Goal: Information Seeking & Learning: Check status

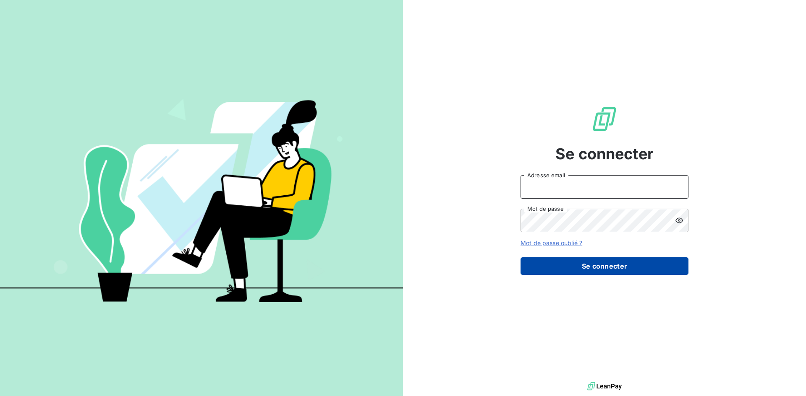
type input "[EMAIL_ADDRESS][DOMAIN_NAME]"
click at [557, 268] on button "Se connecter" at bounding box center [604, 267] width 168 height 18
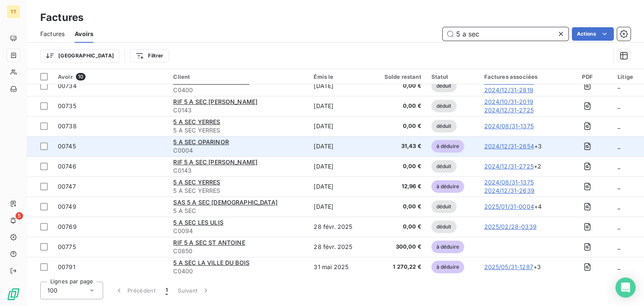
scroll to position [10, 0]
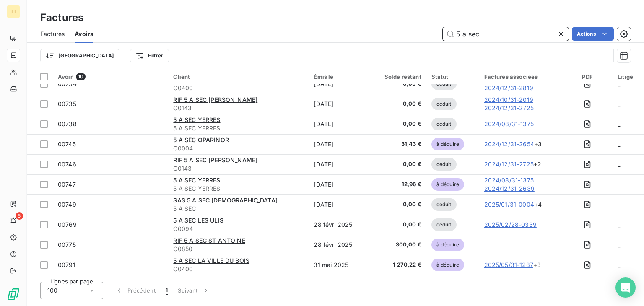
click at [487, 39] on input "5 a sec" at bounding box center [506, 33] width 126 height 13
click at [483, 36] on input "5 a sec" at bounding box center [506, 33] width 126 height 13
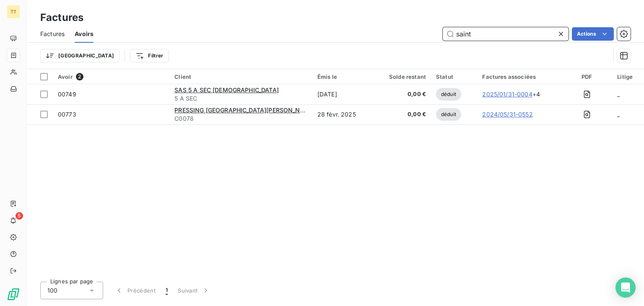
scroll to position [0, 0]
type input "s"
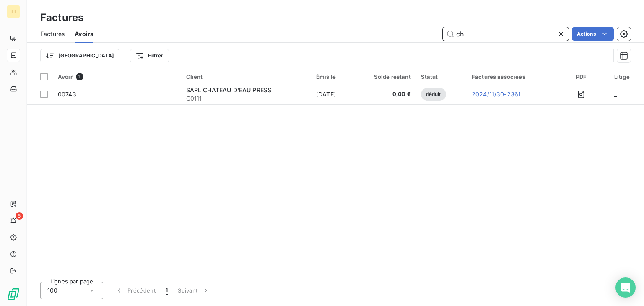
type input "c"
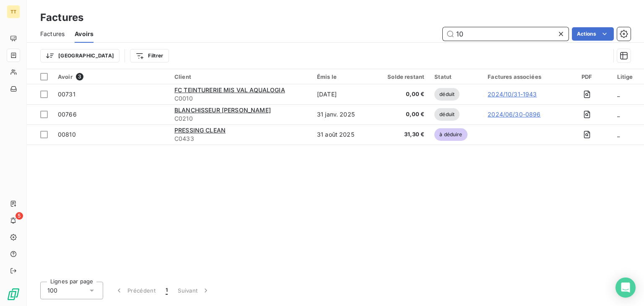
type input "1"
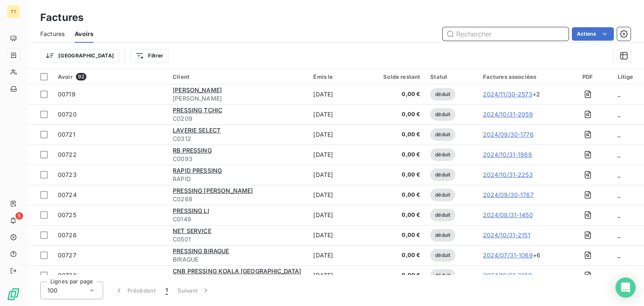
click at [57, 39] on div "Factures" at bounding box center [52, 34] width 24 height 18
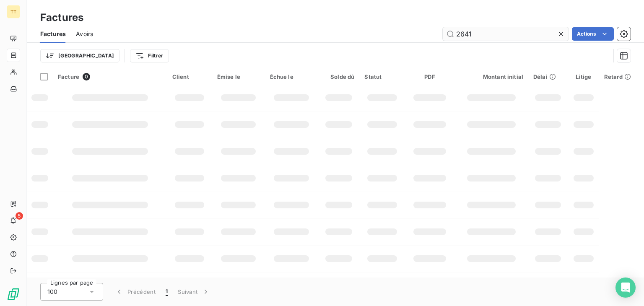
click at [510, 35] on input "2641" at bounding box center [506, 33] width 126 height 13
type input "5"
type input "s"
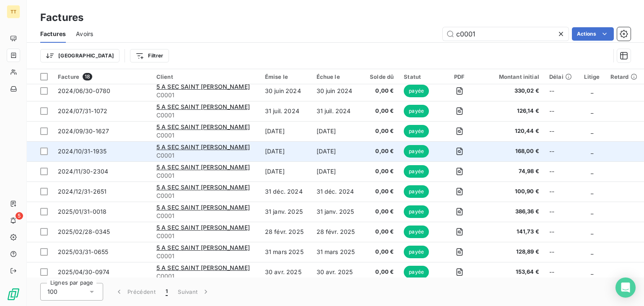
scroll to position [170, 0]
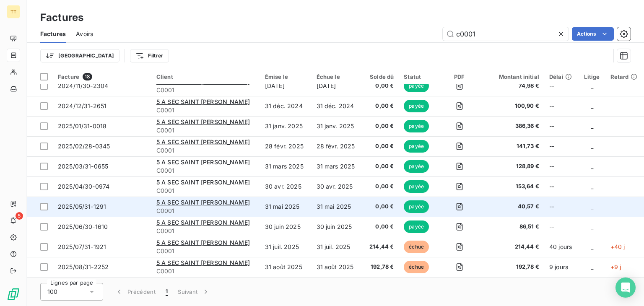
type input "c0001"
click at [363, 207] on td "0,00 €" at bounding box center [381, 207] width 36 height 20
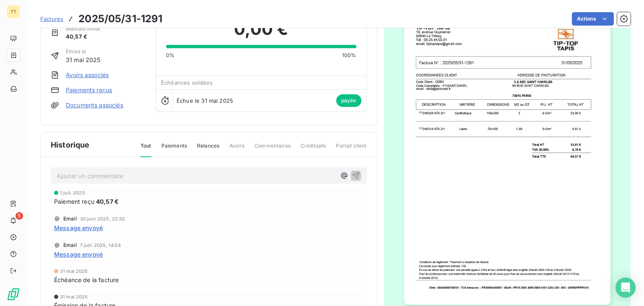
scroll to position [73, 0]
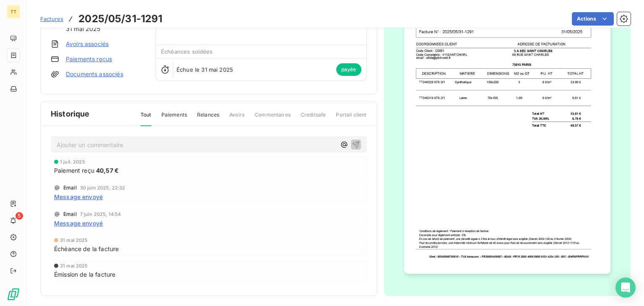
click at [94, 193] on span "Message envoyé" at bounding box center [78, 197] width 49 height 9
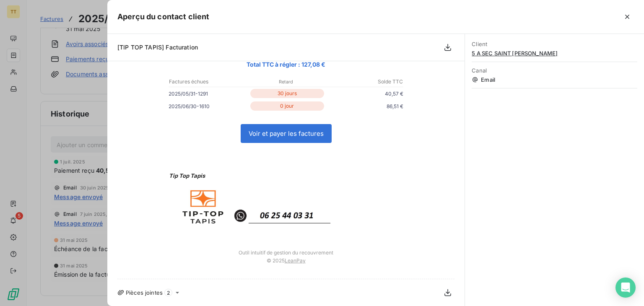
scroll to position [156, 0]
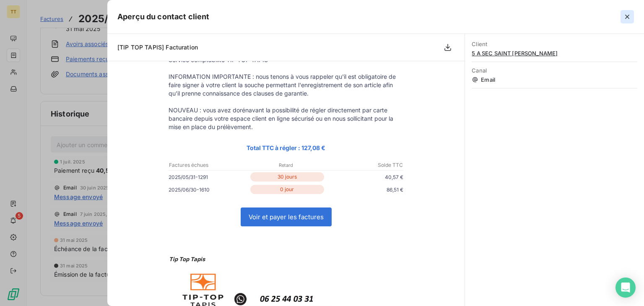
click at [629, 17] on icon "button" at bounding box center [628, 17] width 4 height 4
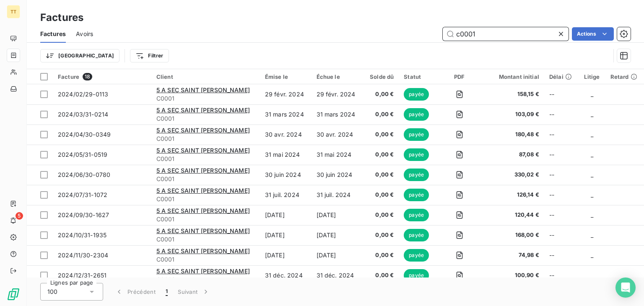
click at [489, 34] on input "c0001" at bounding box center [506, 33] width 126 height 13
click at [92, 35] on span "Avoirs" at bounding box center [84, 34] width 17 height 8
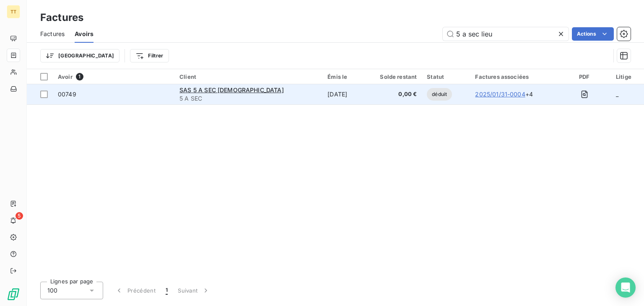
type input "5 a sec lieu"
click at [241, 101] on span "5 A SEC" at bounding box center [249, 98] width 138 height 8
click at [283, 99] on span "5 A SEC" at bounding box center [249, 98] width 138 height 8
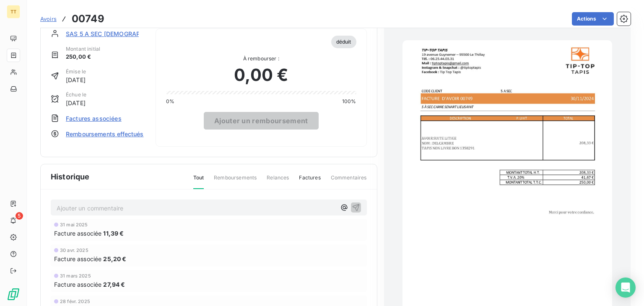
scroll to position [1, 0]
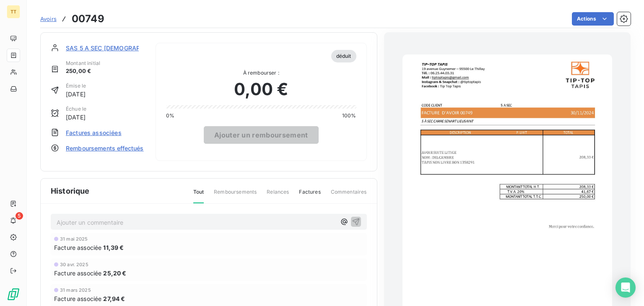
drag, startPoint x: 504, startPoint y: 149, endPoint x: 469, endPoint y: 132, distance: 38.7
click at [469, 132] on img "button" at bounding box center [508, 203] width 210 height 297
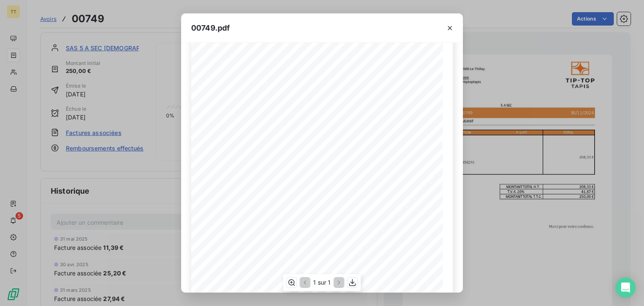
scroll to position [126, 0]
click at [351, 284] on icon "button" at bounding box center [353, 283] width 8 height 8
click at [446, 31] on icon "button" at bounding box center [450, 28] width 8 height 8
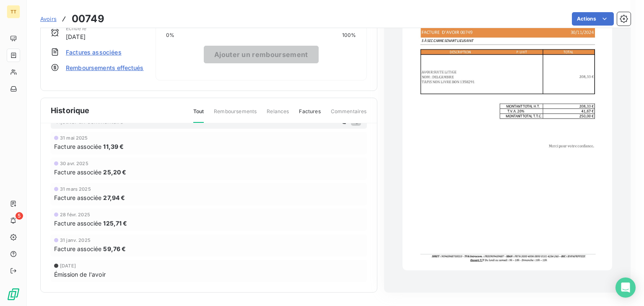
scroll to position [0, 0]
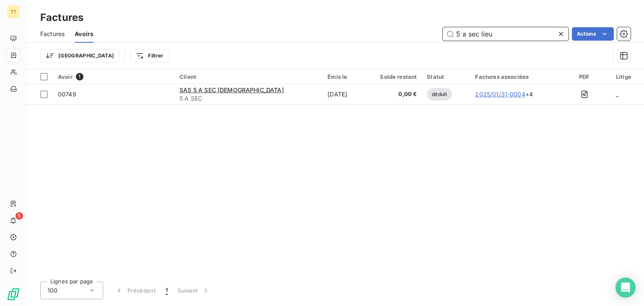
click at [509, 36] on input "5 a sec lieu" at bounding box center [506, 33] width 126 height 13
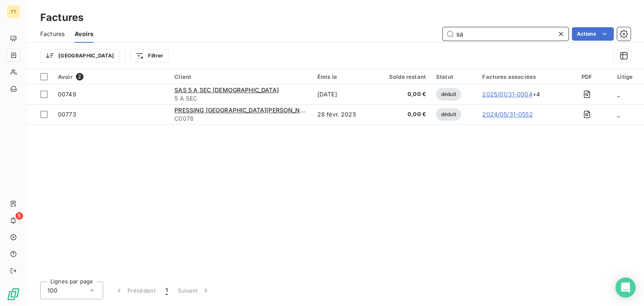
type input "s"
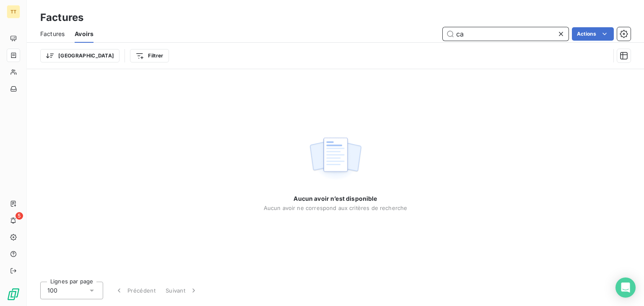
type input "c"
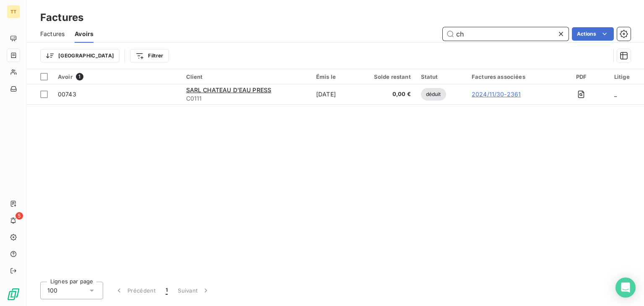
type input "c"
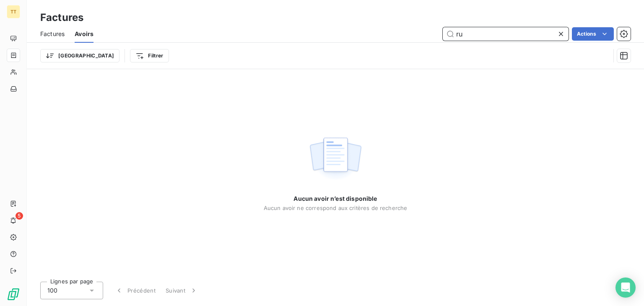
type input "r"
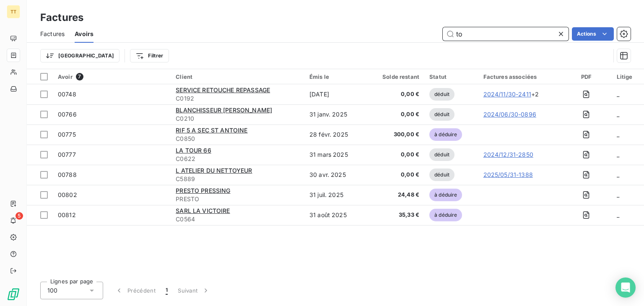
type input "t"
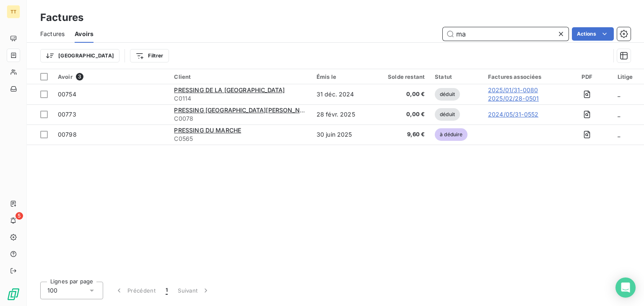
type input "m"
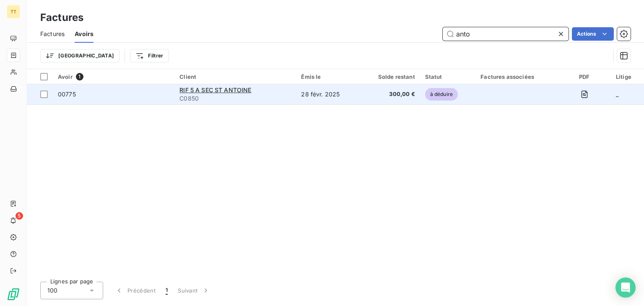
type input "anto"
click at [327, 91] on td "28 févr. 2025" at bounding box center [327, 94] width 63 height 20
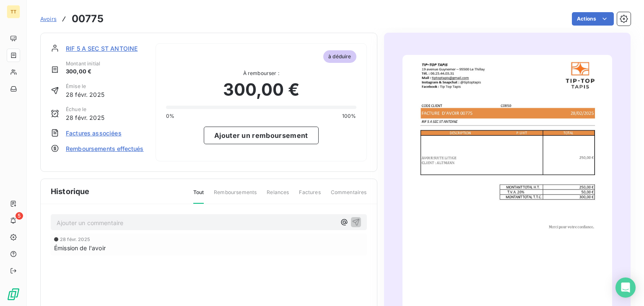
click at [94, 136] on span "Factures associées" at bounding box center [94, 133] width 56 height 9
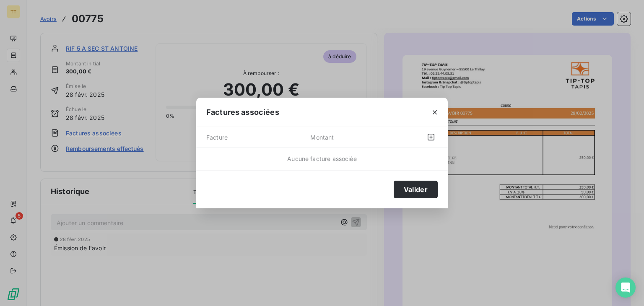
click at [45, 109] on div "Factures associées Facture Montant Aucune facture associée Valider" at bounding box center [322, 153] width 644 height 306
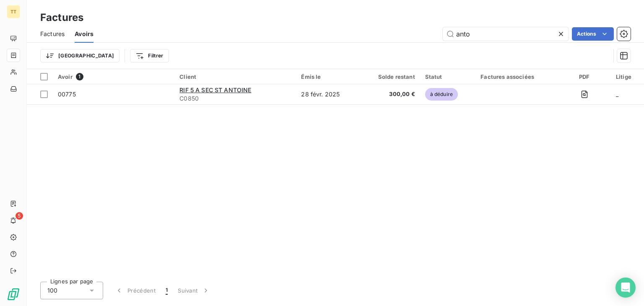
click at [58, 36] on span "Factures" at bounding box center [52, 34] width 24 height 8
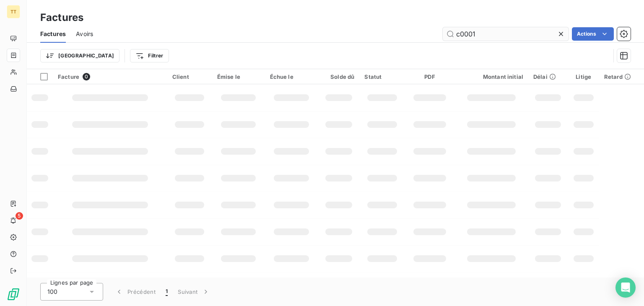
click at [482, 37] on input "c0001" at bounding box center [506, 33] width 126 height 13
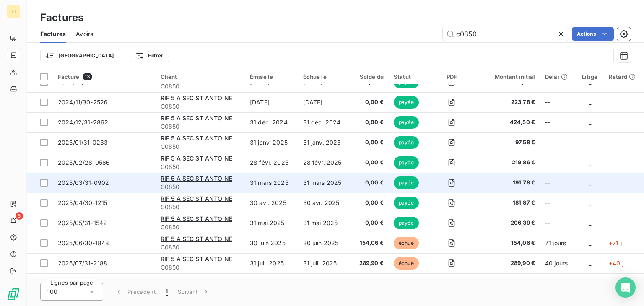
scroll to position [69, 0]
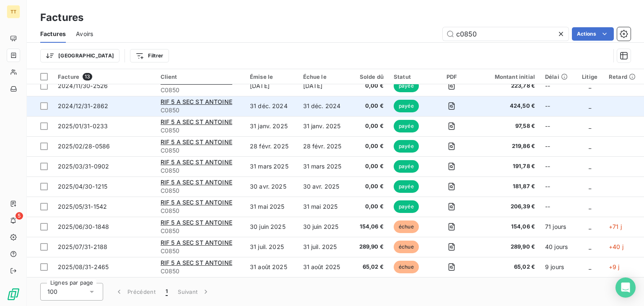
type input "c0850"
click at [336, 110] on td "31 déc. 2024" at bounding box center [324, 106] width 53 height 20
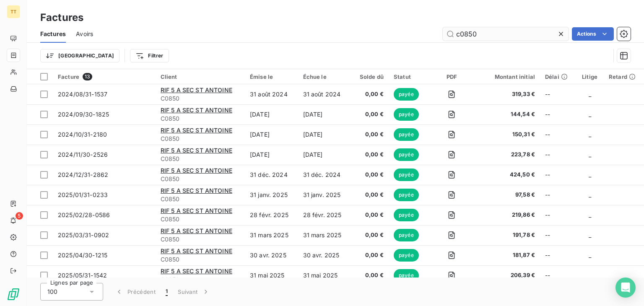
click at [462, 33] on input "c0850" at bounding box center [506, 33] width 126 height 13
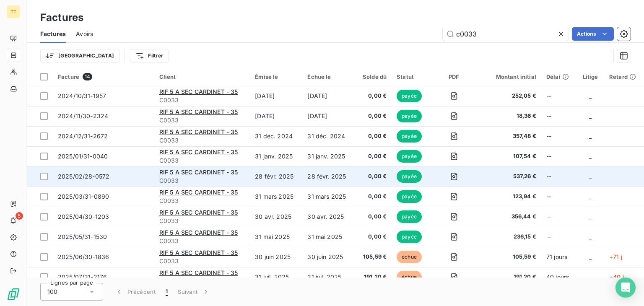
scroll to position [47, 0]
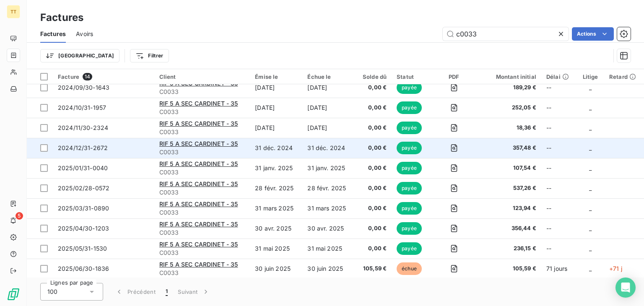
type input "c0033"
click at [339, 147] on td "31 déc. 2024" at bounding box center [329, 148] width 52 height 20
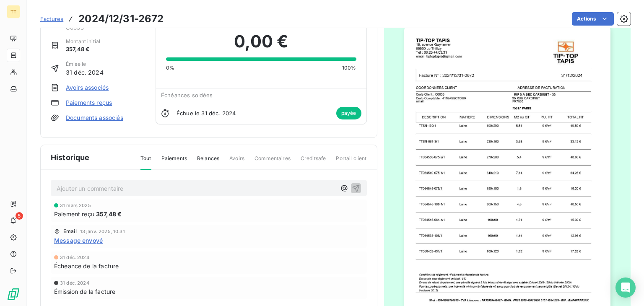
scroll to position [73, 0]
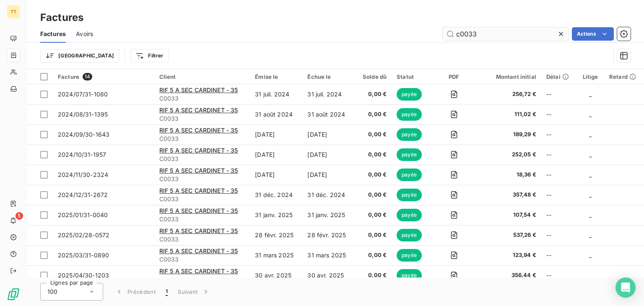
click at [521, 39] on input "c0033" at bounding box center [506, 33] width 126 height 13
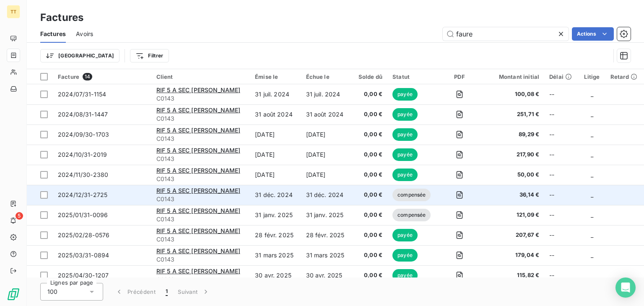
type input "faure"
click at [339, 196] on td "31 déc. 2024" at bounding box center [326, 195] width 51 height 20
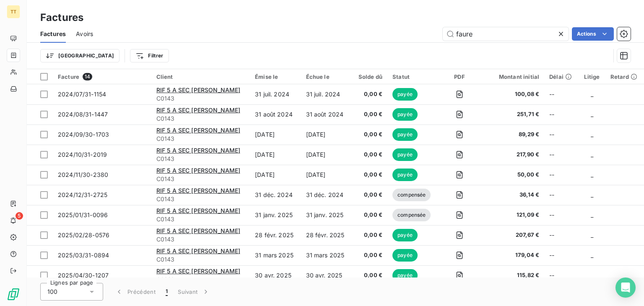
click at [88, 34] on span "Avoirs" at bounding box center [84, 34] width 17 height 8
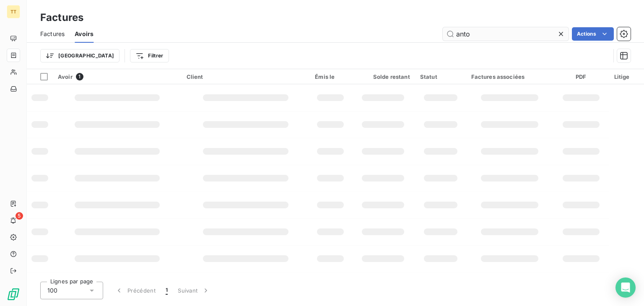
click at [460, 34] on input "anto" at bounding box center [506, 33] width 126 height 13
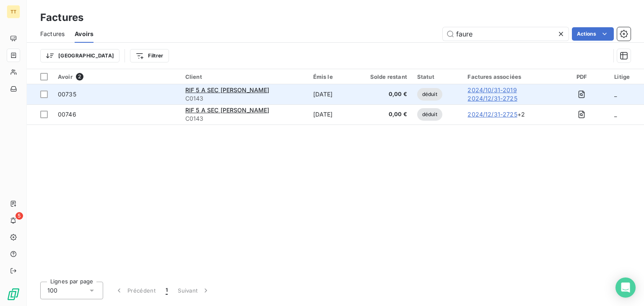
type input "faure"
click at [317, 101] on td "[DATE]" at bounding box center [328, 94] width 40 height 20
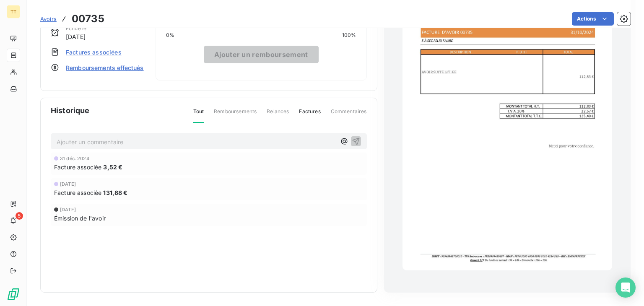
scroll to position [88, 0]
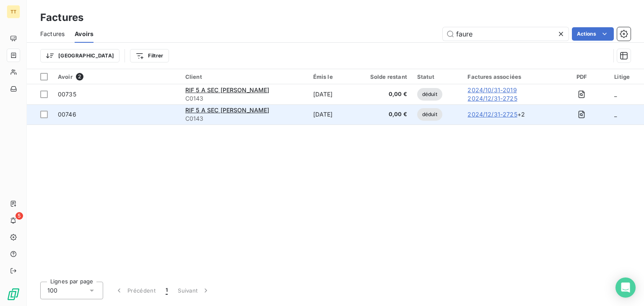
click at [272, 112] on div "RIF 5 A SEC [PERSON_NAME]" at bounding box center [244, 110] width 118 height 8
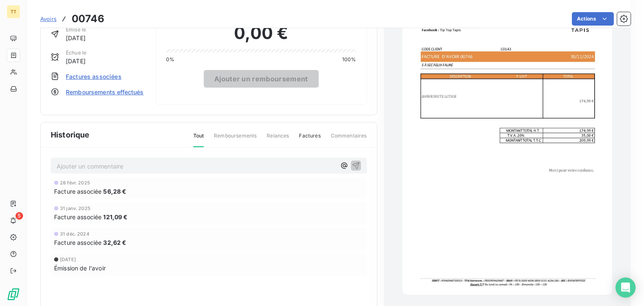
scroll to position [43, 0]
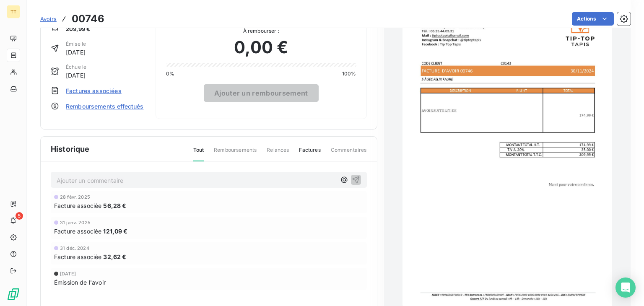
click at [472, 121] on img "button" at bounding box center [508, 161] width 210 height 297
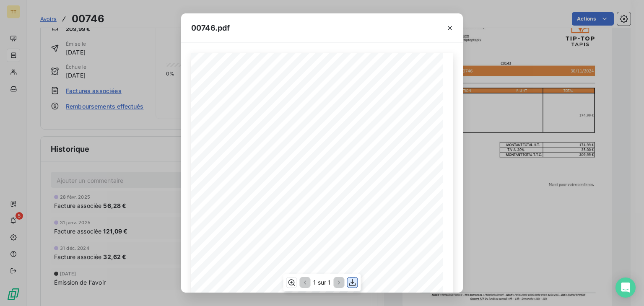
click at [355, 280] on icon "button" at bounding box center [353, 283] width 8 height 8
click at [448, 29] on icon "button" at bounding box center [450, 28] width 8 height 8
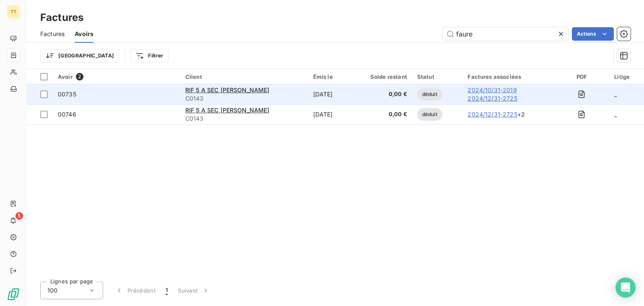
click at [374, 93] on span "0,00 €" at bounding box center [381, 94] width 54 height 8
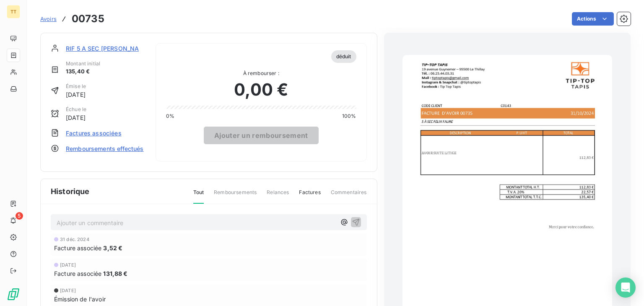
click at [524, 167] on img "button" at bounding box center [508, 203] width 210 height 297
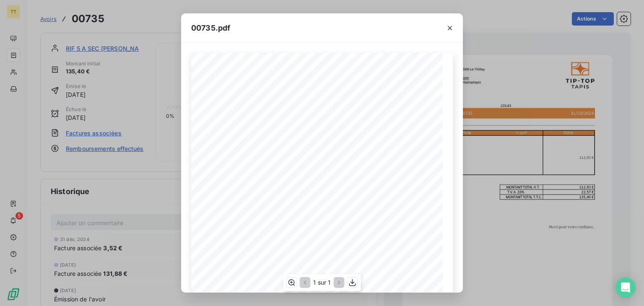
click at [347, 282] on div "1 sur 1" at bounding box center [322, 282] width 78 height 17
click at [351, 282] on icon "button" at bounding box center [353, 283] width 8 height 8
click at [451, 24] on icon "button" at bounding box center [450, 28] width 8 height 8
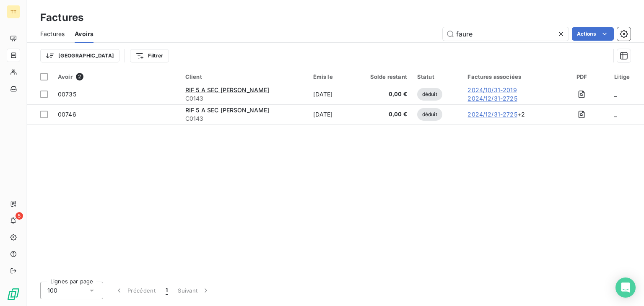
click at [47, 32] on span "Factures" at bounding box center [52, 34] width 24 height 8
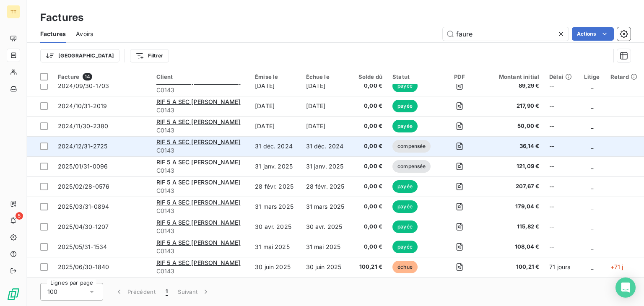
scroll to position [89, 0]
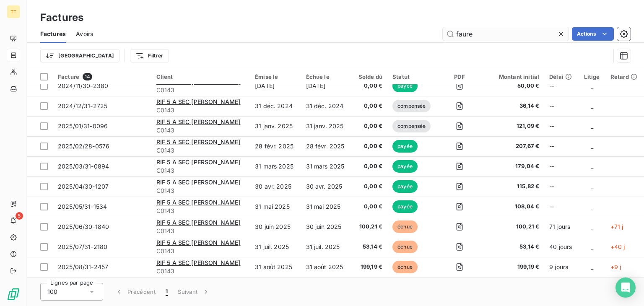
click at [487, 29] on input "faure" at bounding box center [506, 33] width 126 height 13
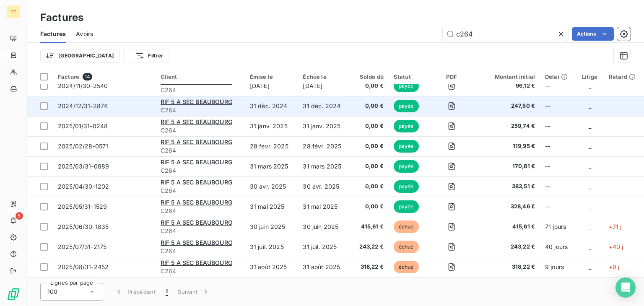
type input "c264"
click at [348, 111] on td "31 déc. 2024" at bounding box center [324, 106] width 53 height 20
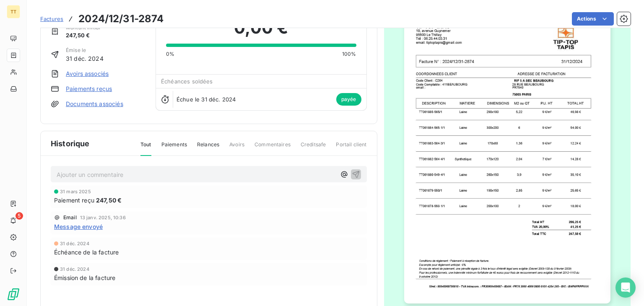
scroll to position [44, 0]
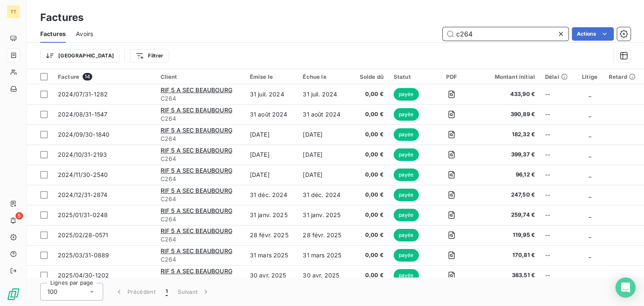
click at [469, 32] on input "c264" at bounding box center [506, 33] width 126 height 13
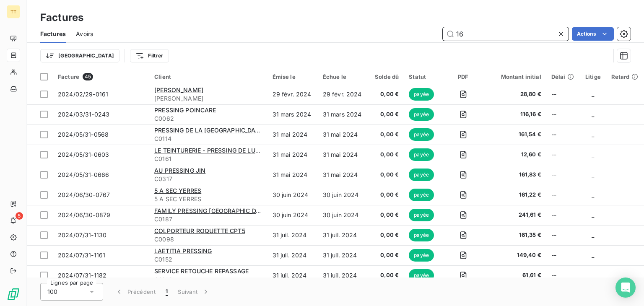
type input "1"
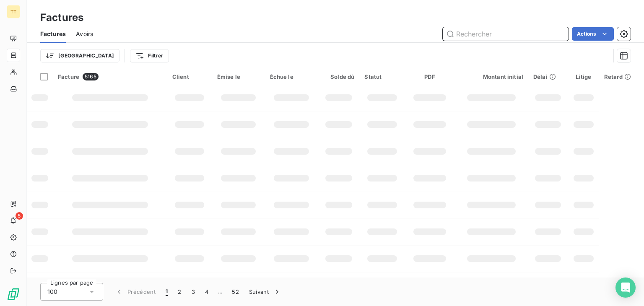
click at [509, 38] on input "text" at bounding box center [506, 33] width 126 height 13
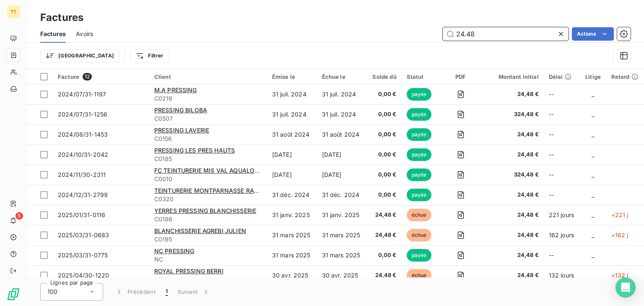
click at [488, 29] on input "24.48" at bounding box center [506, 33] width 126 height 13
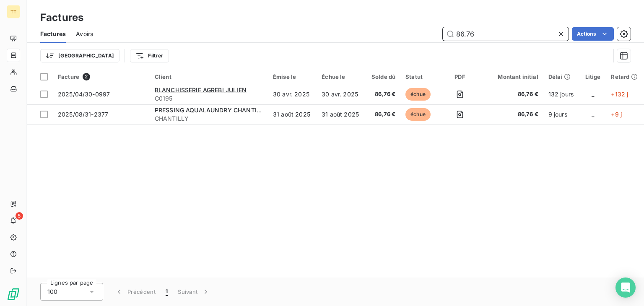
click at [480, 36] on input "86.76" at bounding box center [506, 33] width 126 height 13
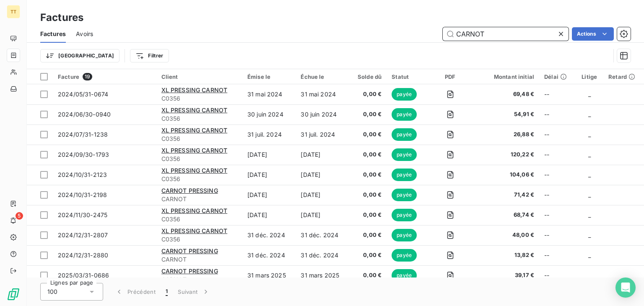
click at [519, 38] on input "CARNOT" at bounding box center [506, 33] width 126 height 13
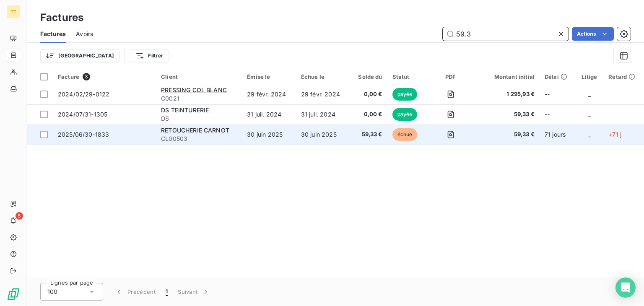
type input "59.3"
click at [268, 133] on td "30 juin 2025" at bounding box center [269, 135] width 54 height 20
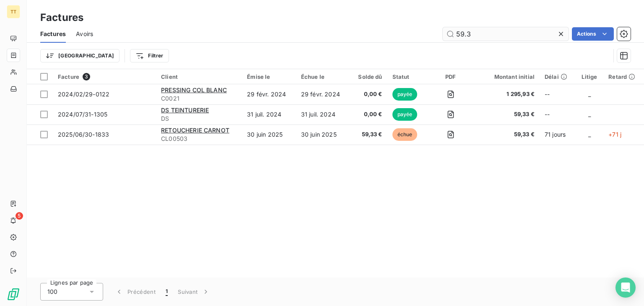
click at [478, 36] on input "59.3" at bounding box center [506, 33] width 126 height 13
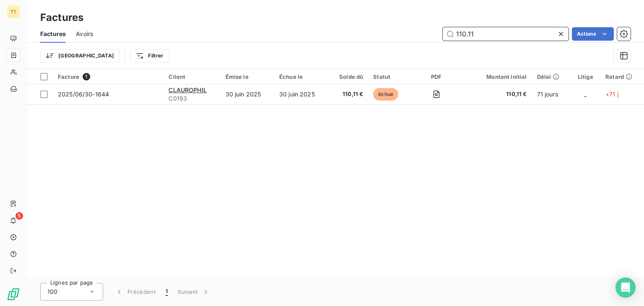
click at [488, 34] on input "110.11" at bounding box center [506, 33] width 126 height 13
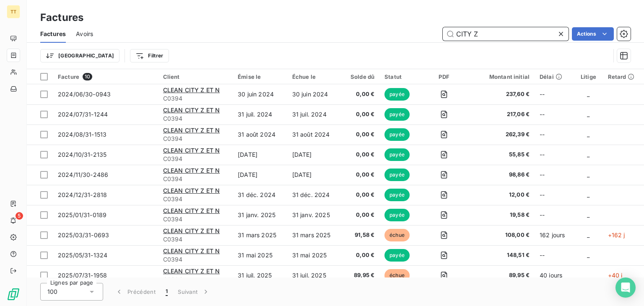
type input "CITY Z"
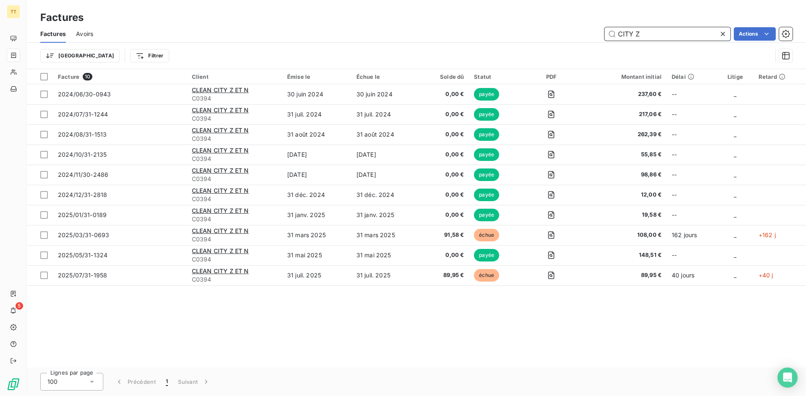
click at [644, 40] on input "CITY Z" at bounding box center [667, 33] width 126 height 13
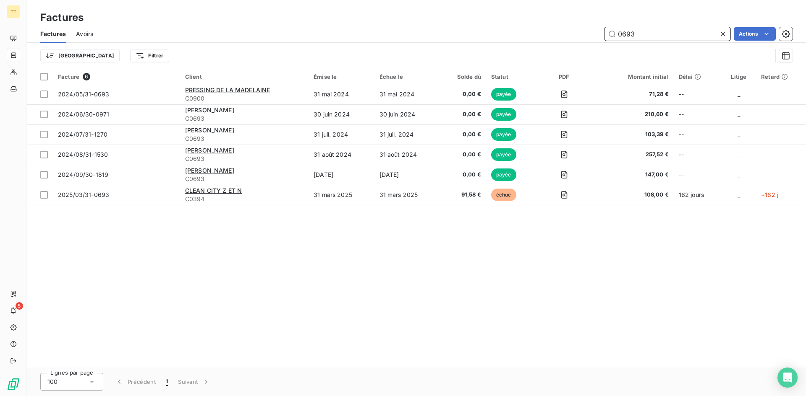
type input "0693"
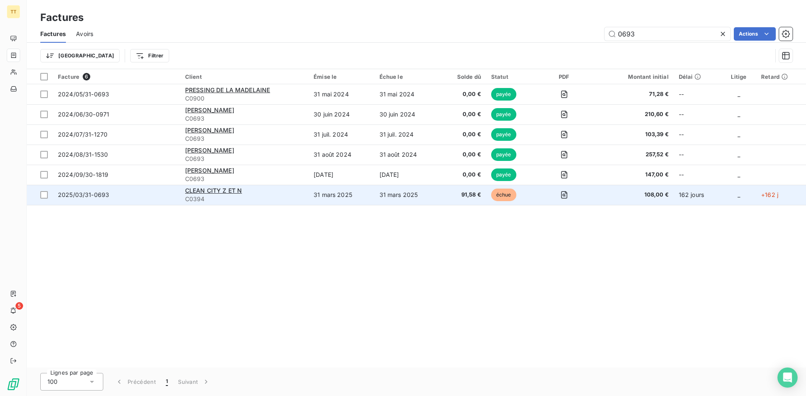
click at [290, 196] on span "C0394" at bounding box center [244, 199] width 118 height 8
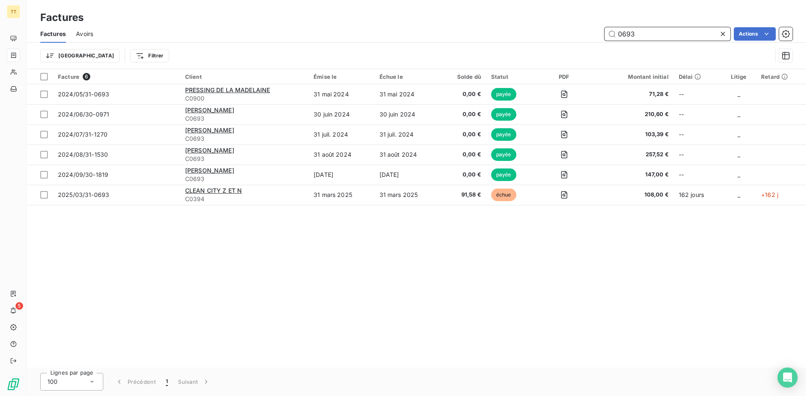
click at [644, 29] on input "0693" at bounding box center [667, 33] width 126 height 13
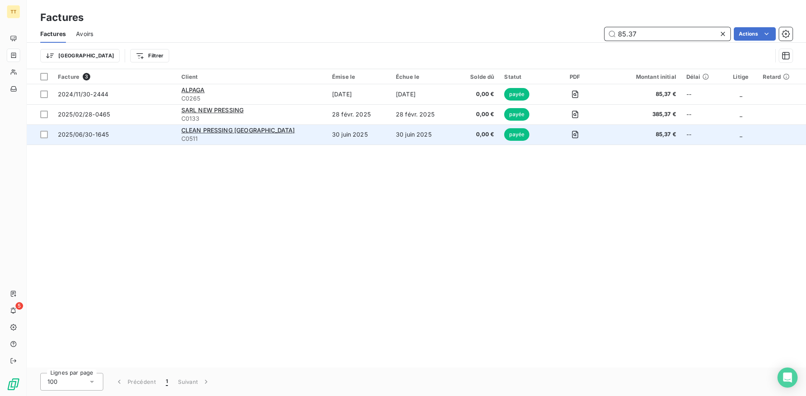
type input "85.37"
click at [299, 128] on div "CLEAN PRESSING [GEOGRAPHIC_DATA]" at bounding box center [251, 130] width 141 height 8
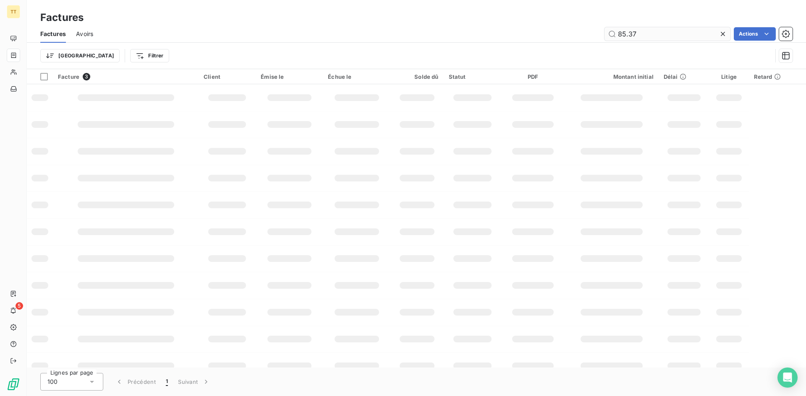
click at [644, 29] on input "85.37" at bounding box center [667, 33] width 126 height 13
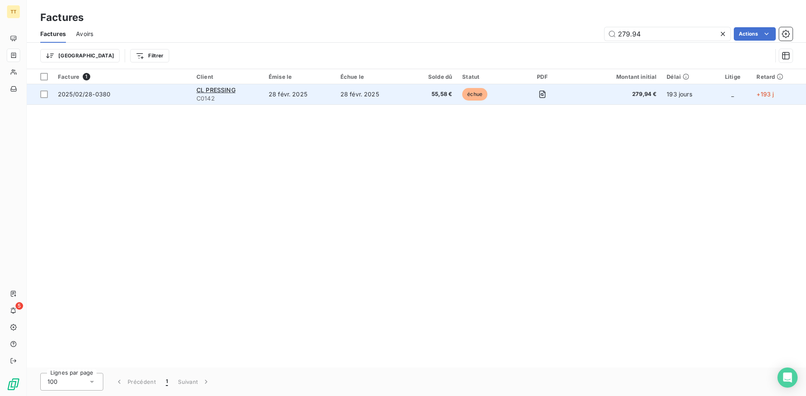
type input "279.94"
click at [280, 99] on td "28 févr. 2025" at bounding box center [299, 94] width 72 height 20
